Goal: Information Seeking & Learning: Learn about a topic

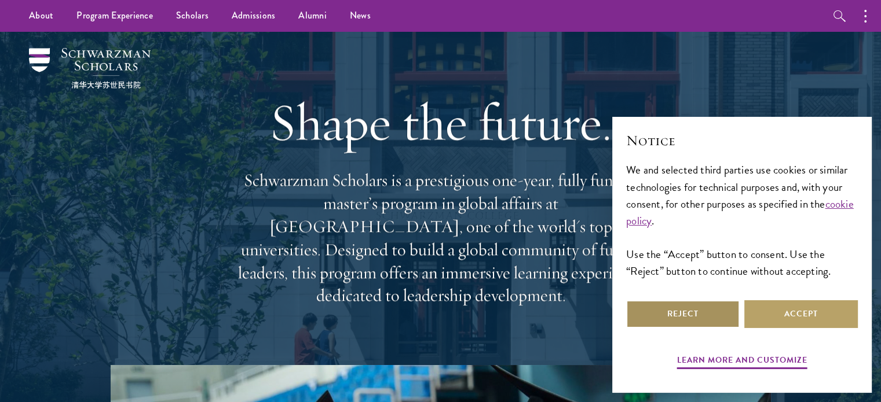
click at [691, 323] on button "Reject" at bounding box center [683, 315] width 114 height 28
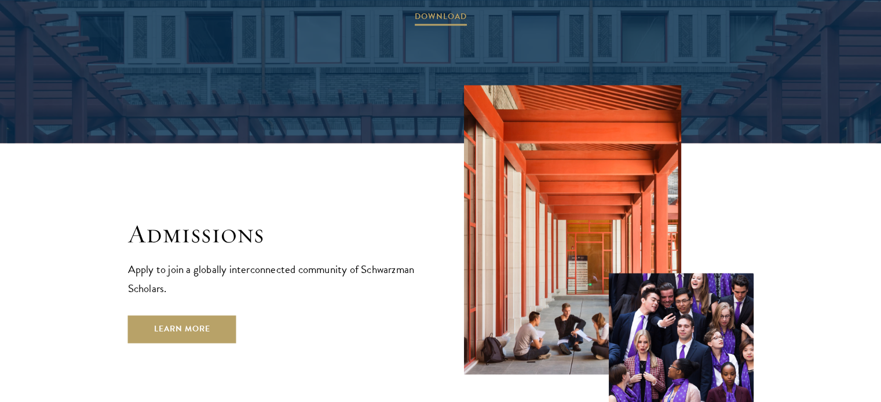
scroll to position [1808, 0]
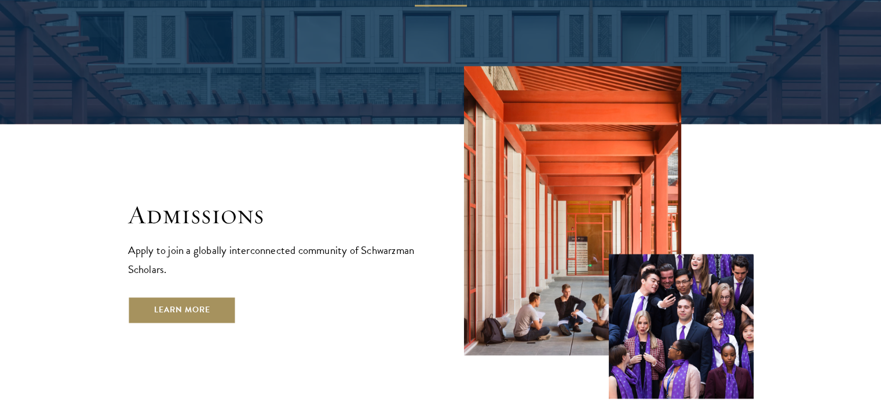
click at [200, 296] on link "Learn More" at bounding box center [182, 310] width 108 height 28
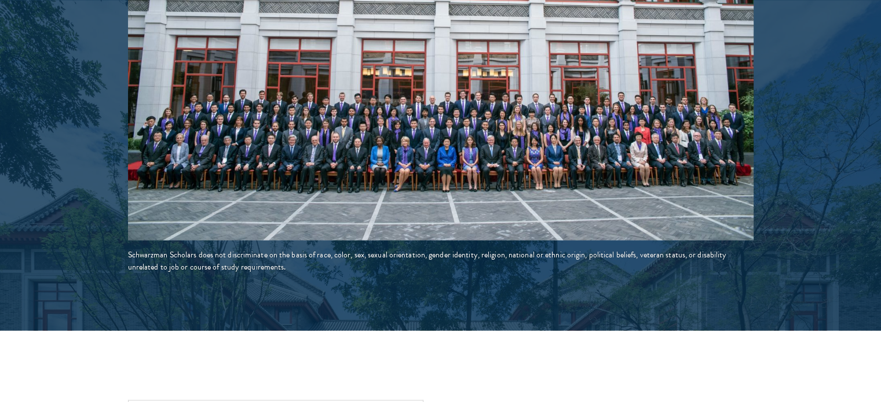
scroll to position [2465, 0]
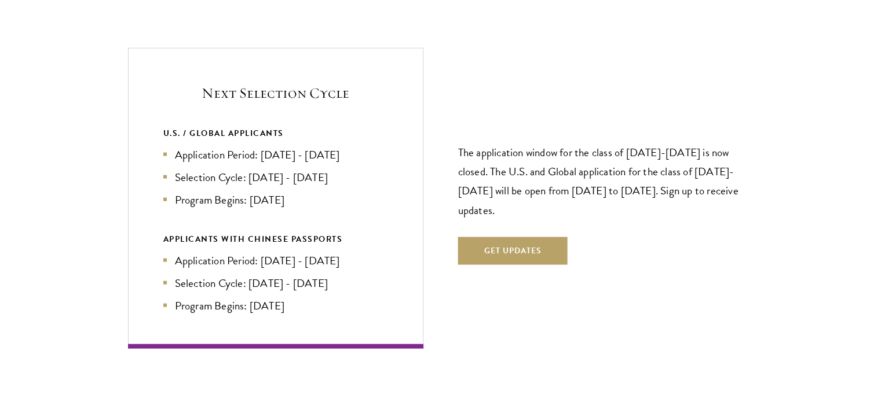
click at [49, 210] on section "Next Selection Cycle U.S. / GLOBAL APPLICANTS Application Period: Apr 2026 - Se…" at bounding box center [440, 198] width 881 height 301
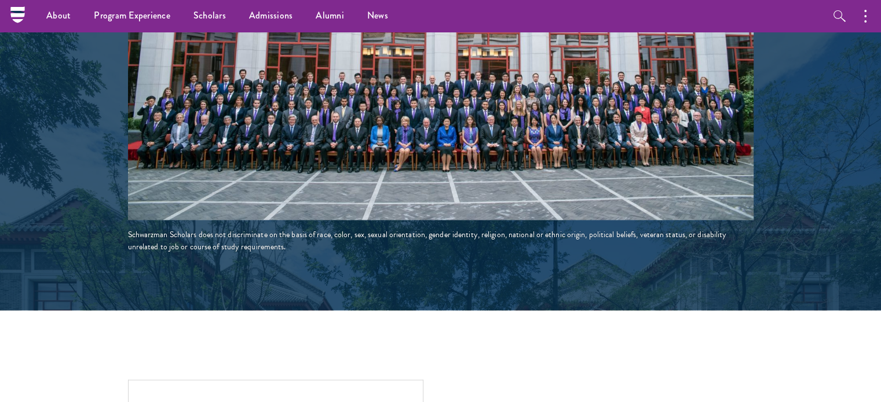
scroll to position [2125, 0]
